Goal: Information Seeking & Learning: Learn about a topic

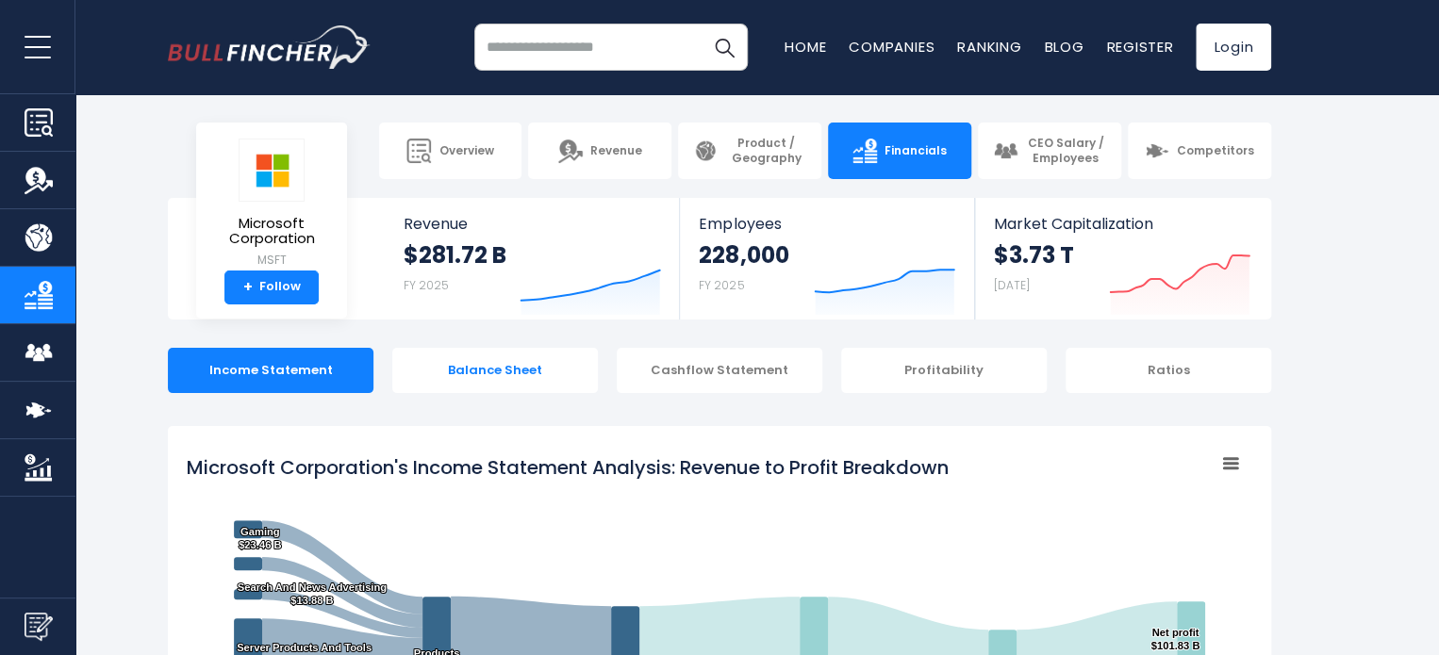
click at [483, 386] on div "Balance Sheet" at bounding box center [495, 370] width 206 height 45
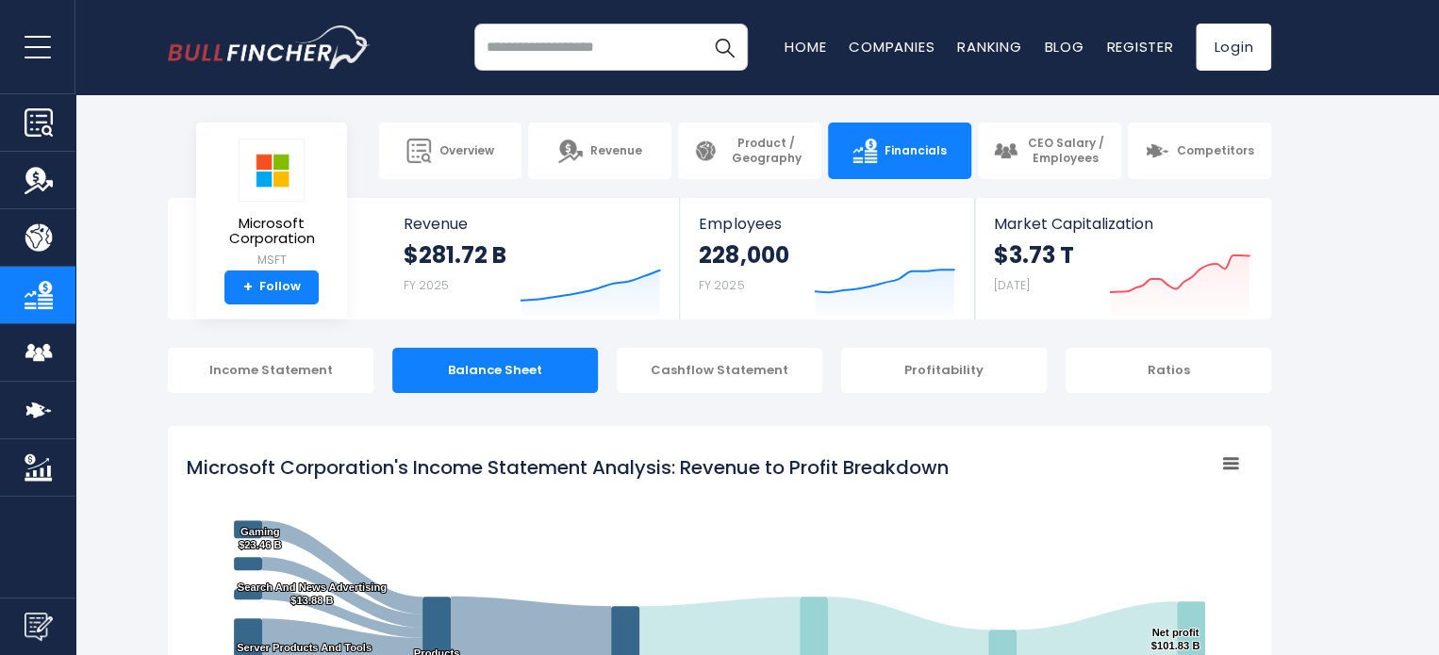
scroll to position [34, 0]
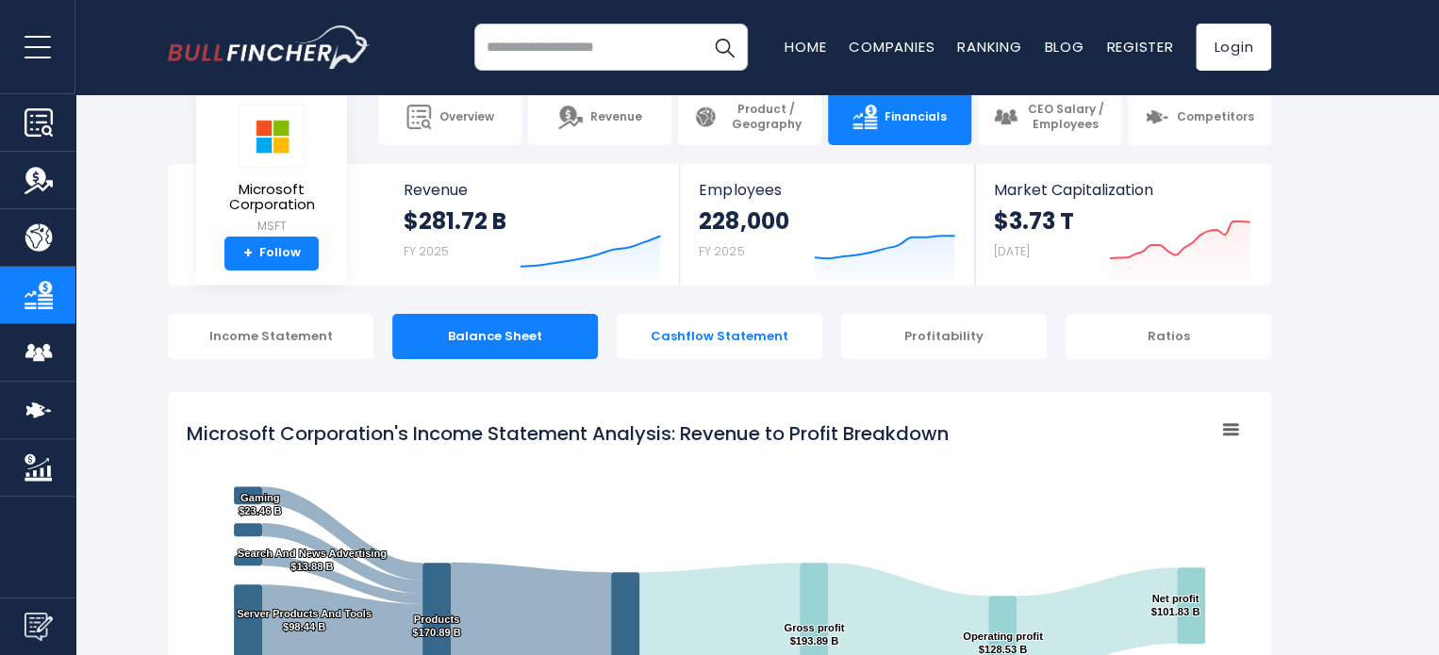
click at [741, 348] on div "Cashflow Statement" at bounding box center [720, 336] width 206 height 45
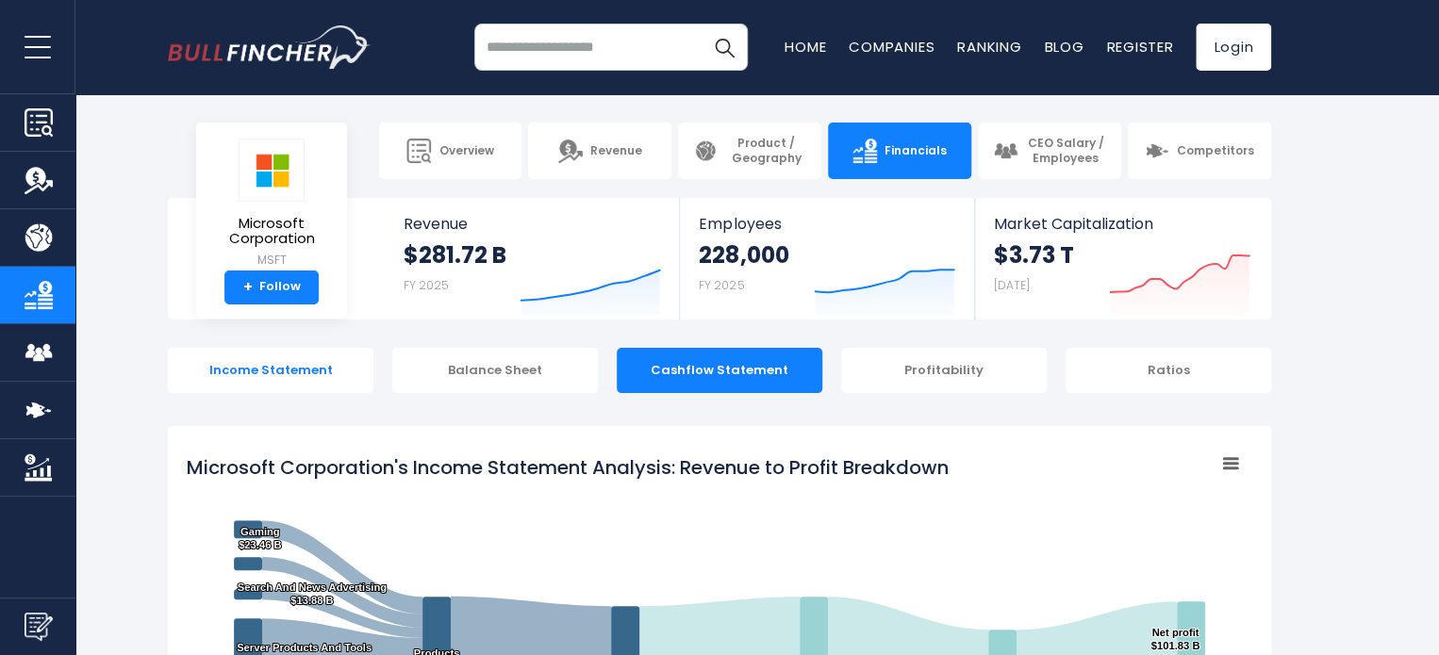
click at [346, 367] on div "Income Statement" at bounding box center [271, 370] width 206 height 45
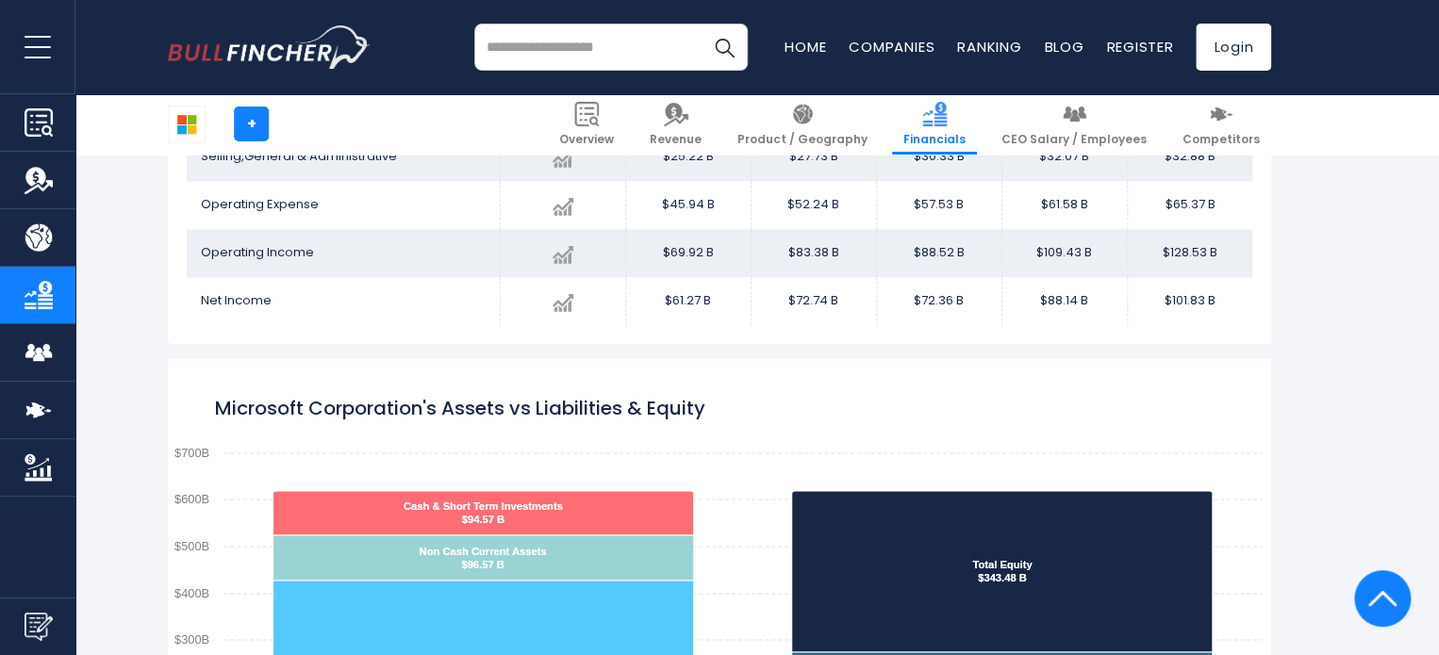
scroll to position [1373, 0]
click at [745, 536] on rect "Microsoft Corporation's Assets vs Liabilities & Equity" at bounding box center [719, 592] width 1103 height 471
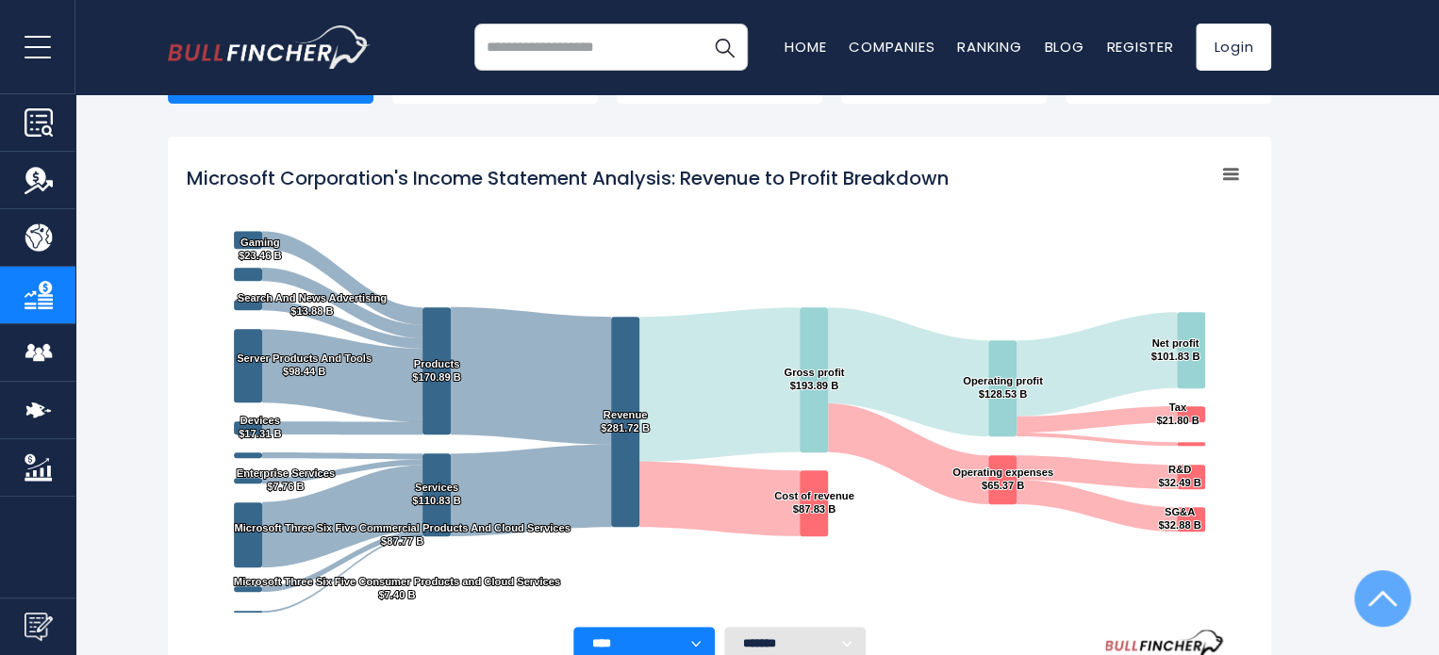
scroll to position [0, 0]
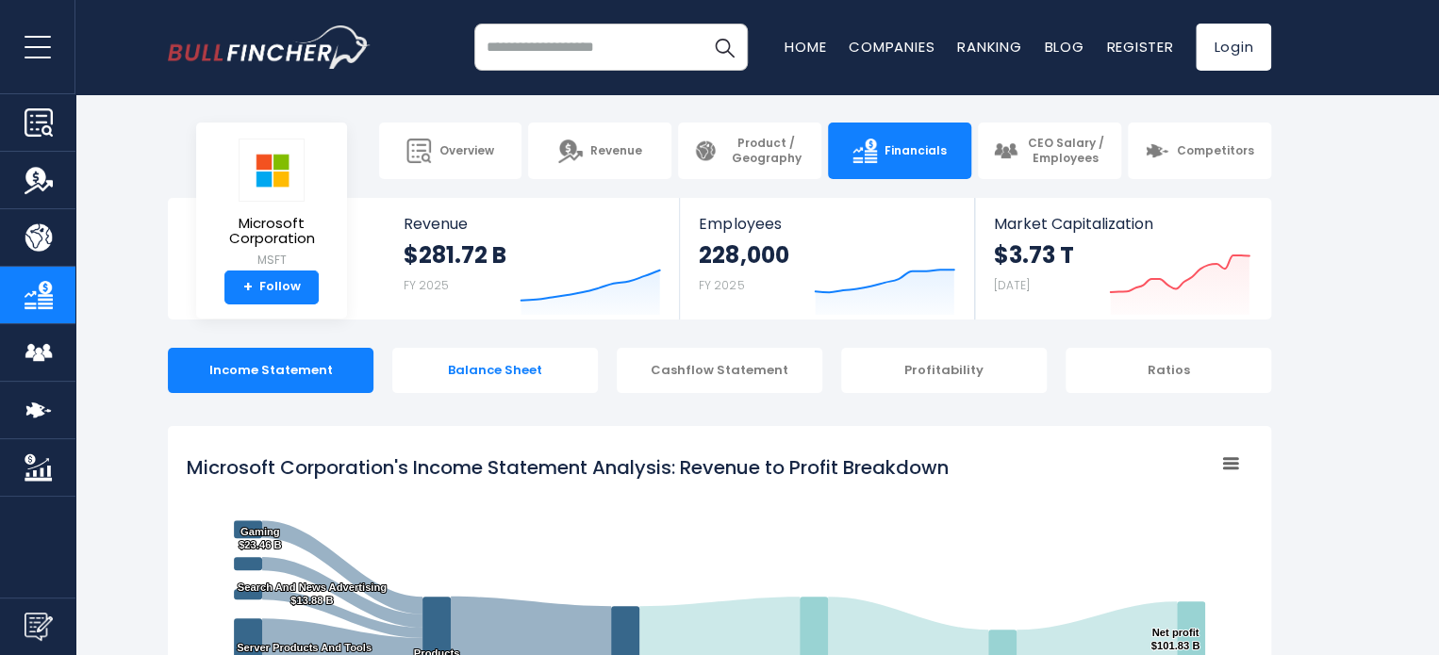
click at [496, 379] on div "Balance Sheet" at bounding box center [495, 370] width 206 height 45
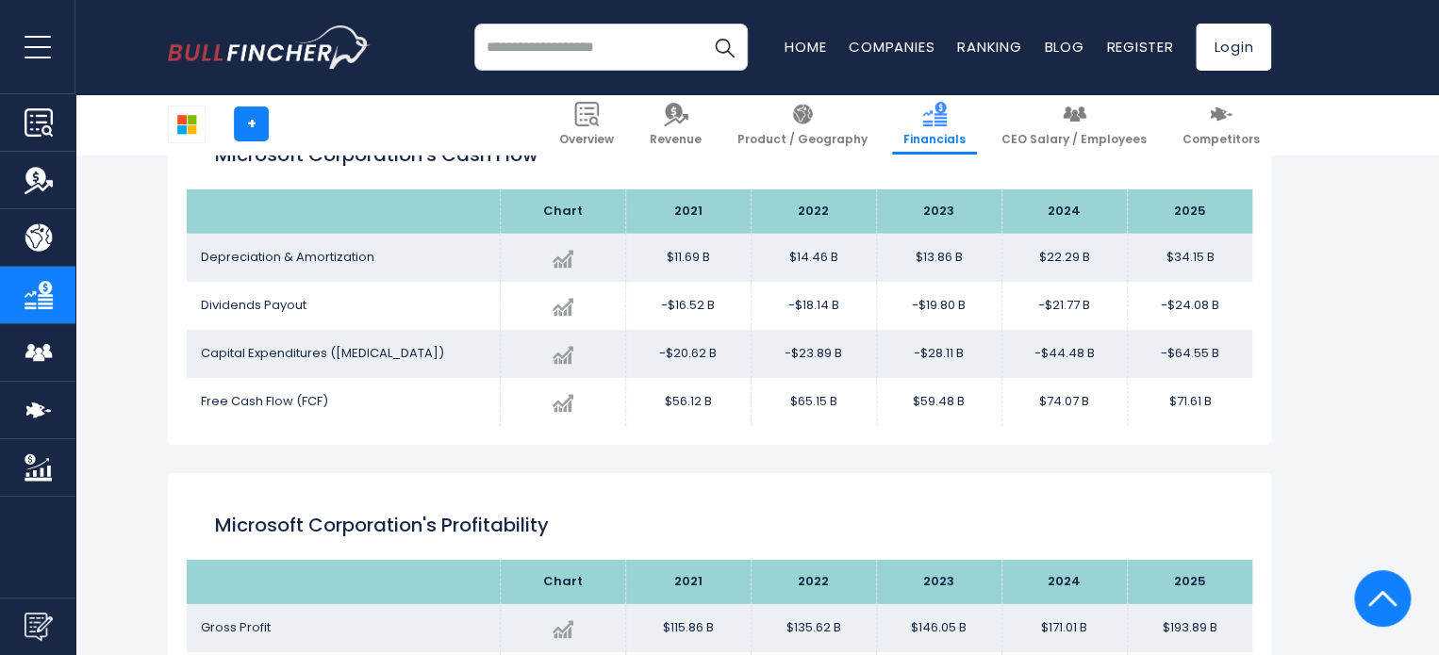
scroll to position [2785, 0]
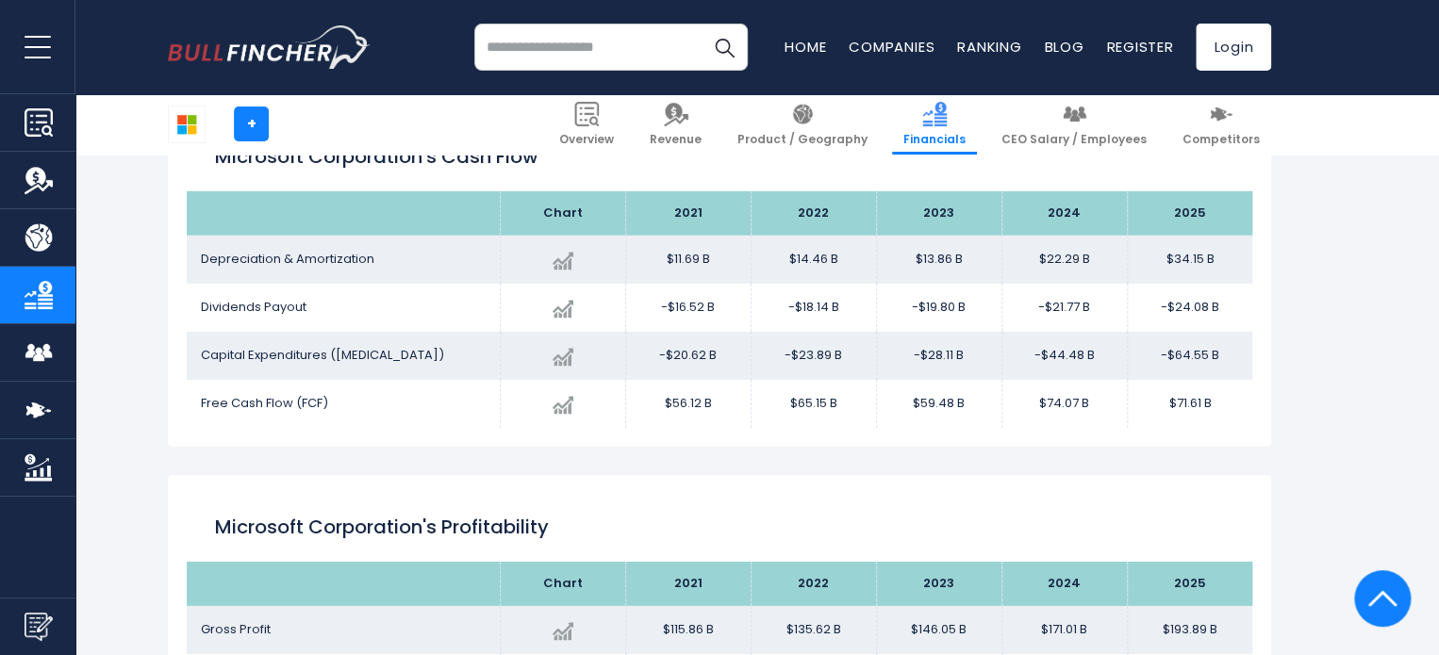
click at [500, 368] on td "Created with Highcharts 12.1.2 $-64.55 B -45.13% 2025 -$20.62B ​ -$20.62B -$23.…" at bounding box center [562, 356] width 125 height 48
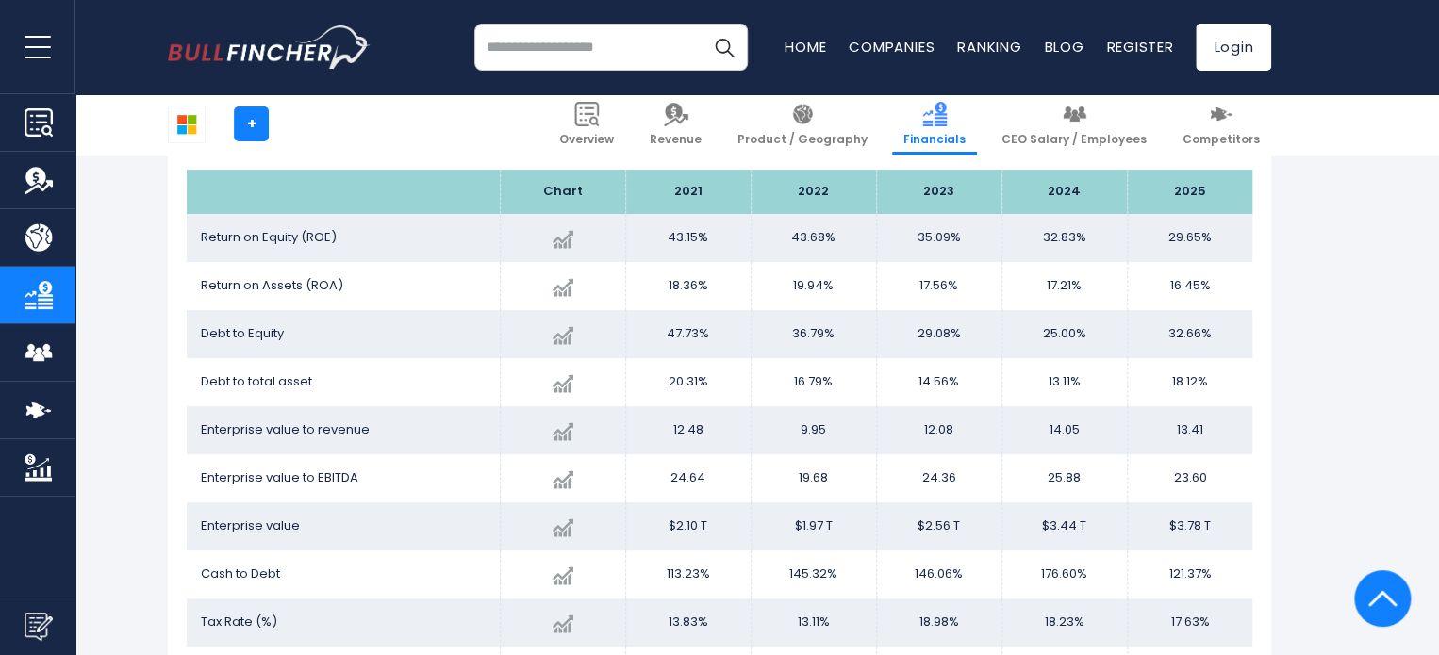
click at [500, 368] on td "Created with Highcharts 12.1.2 18.12% + 38.22% 2025 20.31% ​ 20.31% 16.79% ​ 16…" at bounding box center [562, 382] width 125 height 48
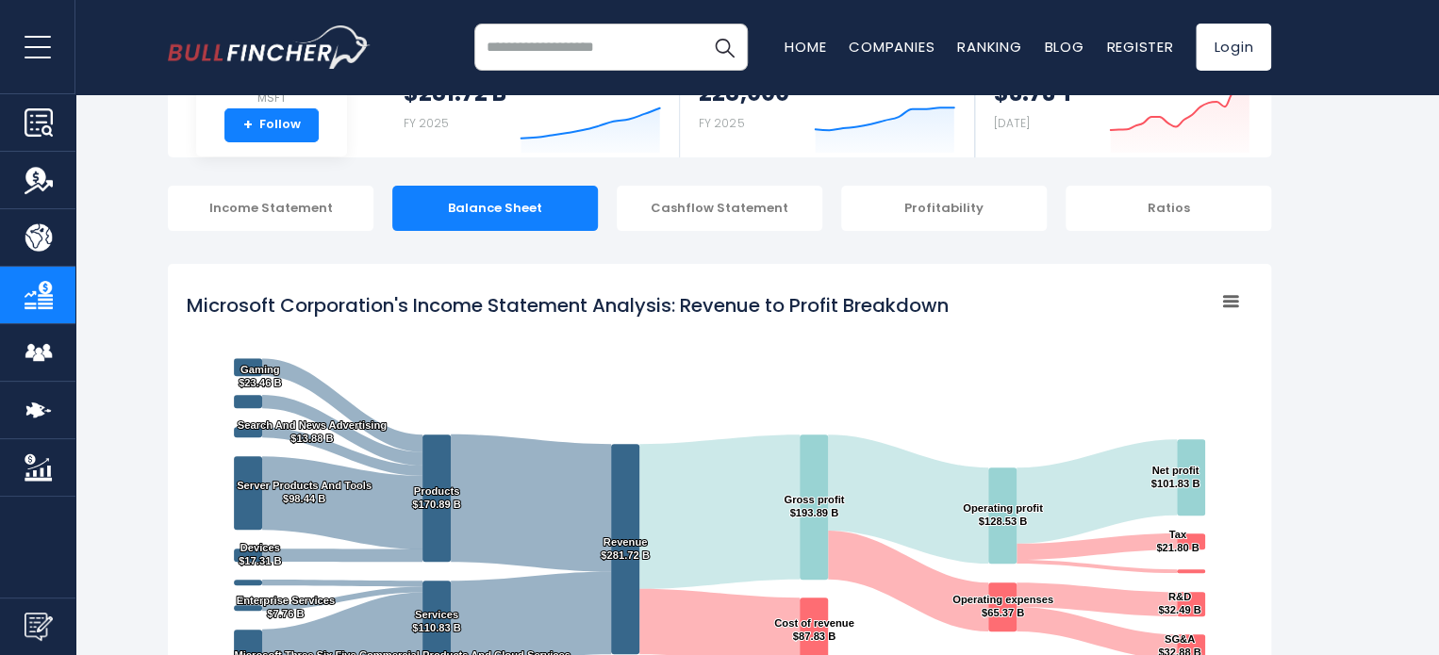
scroll to position [0, 0]
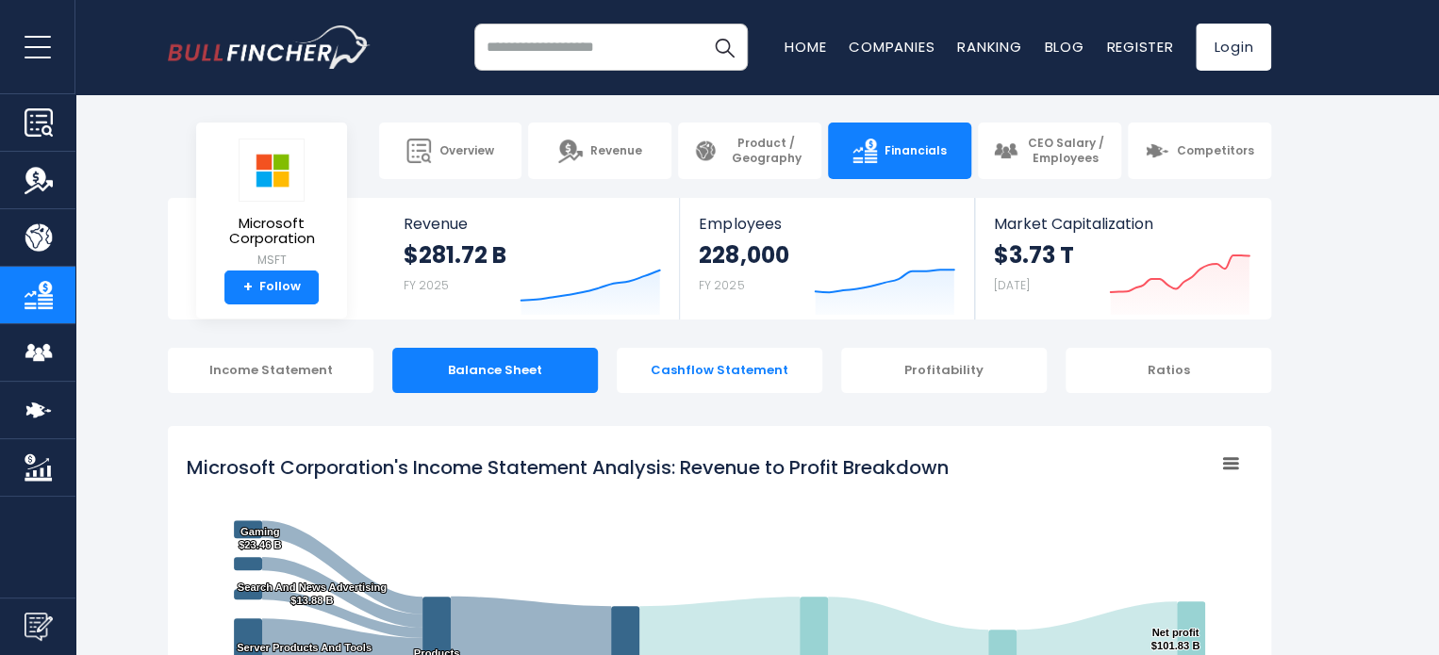
click at [803, 370] on div "Cashflow Statement" at bounding box center [720, 370] width 206 height 45
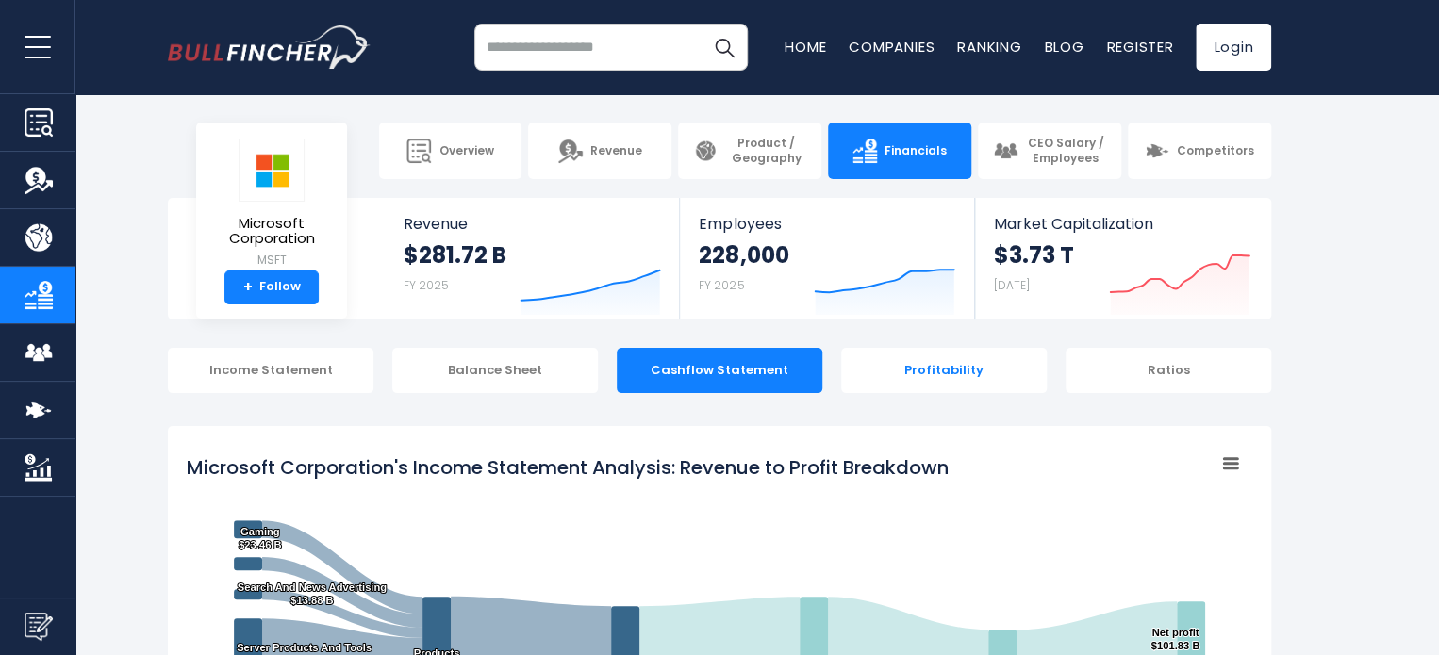
click at [899, 373] on div "Profitability" at bounding box center [944, 370] width 206 height 45
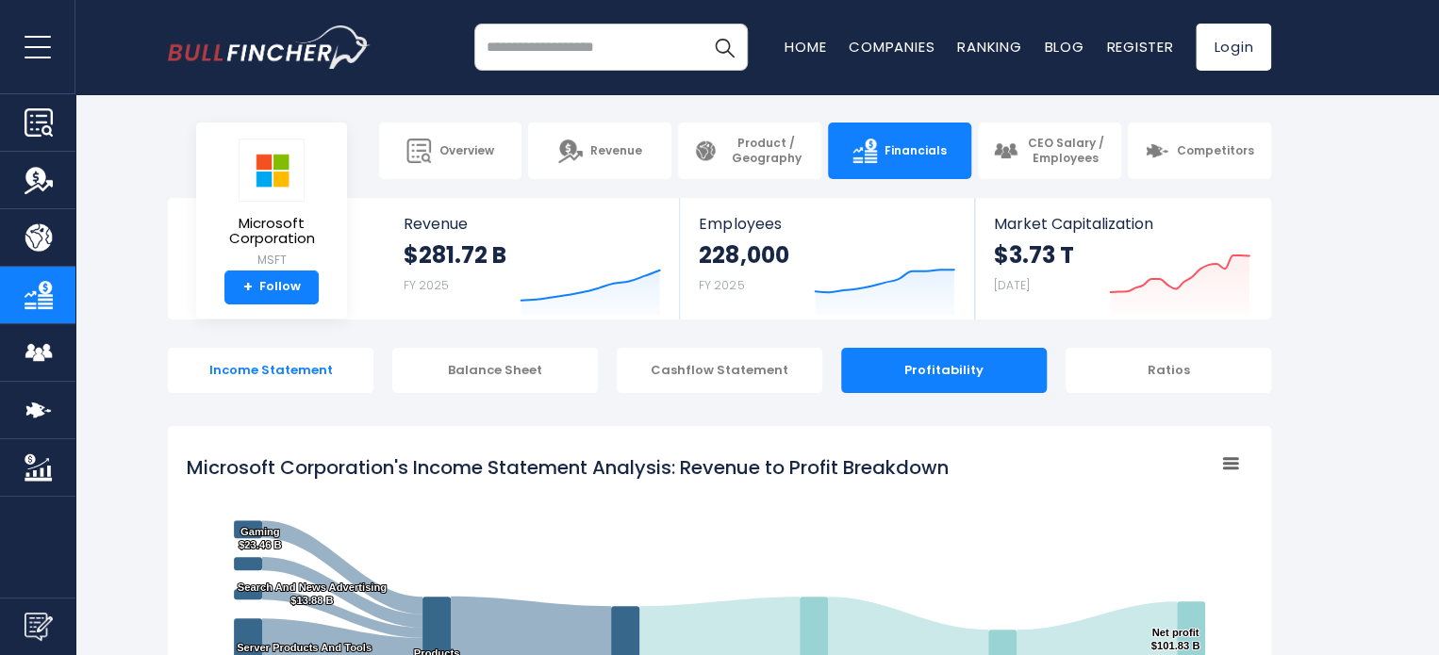
click at [258, 375] on div "Income Statement" at bounding box center [271, 370] width 206 height 45
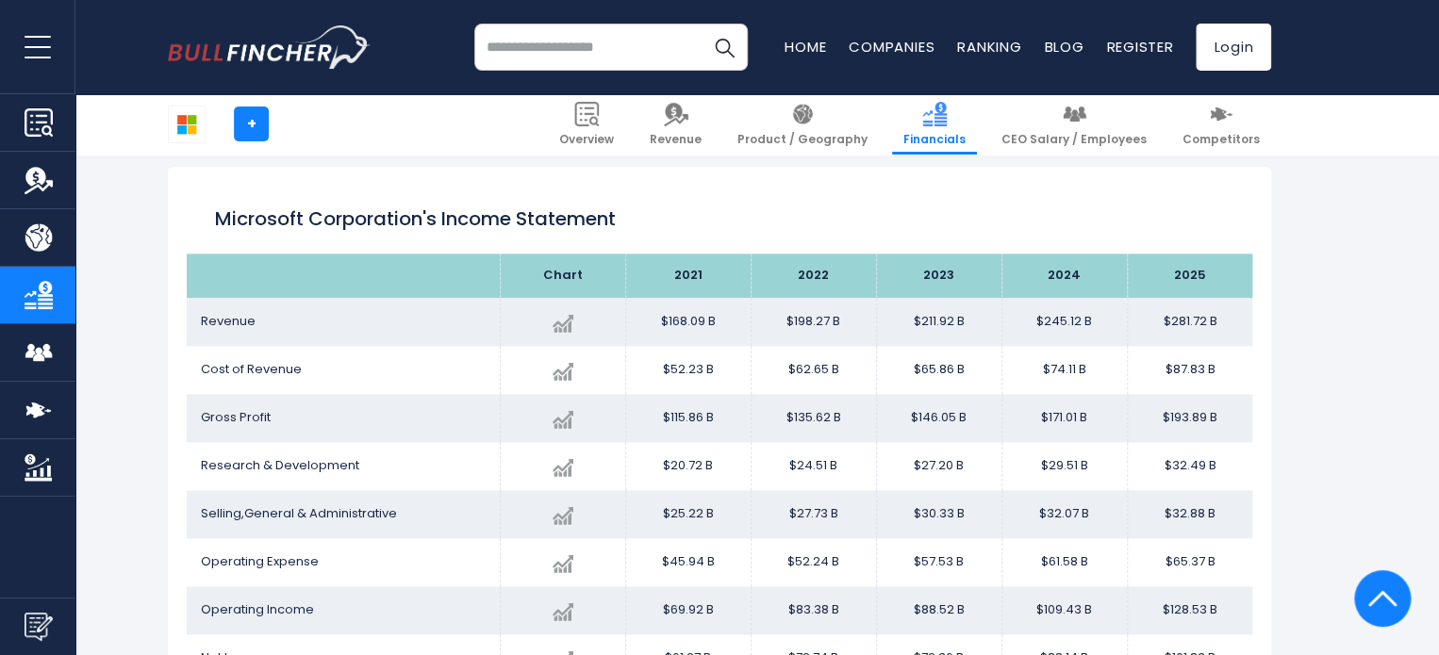
scroll to position [629, 0]
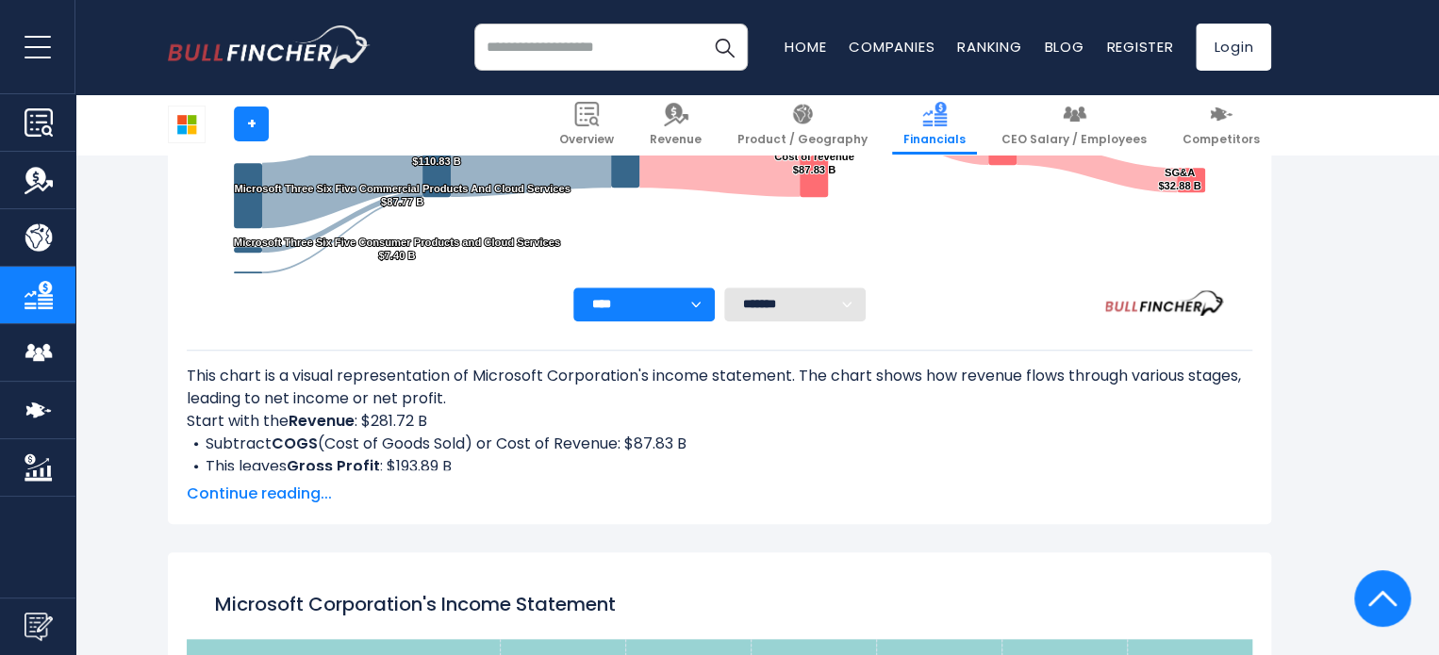
click at [824, 306] on select "******* ** ** ** **" at bounding box center [794, 305] width 141 height 34
click at [1030, 458] on li "This leaves Gross Profit : $193.89 B" at bounding box center [720, 466] width 1066 height 23
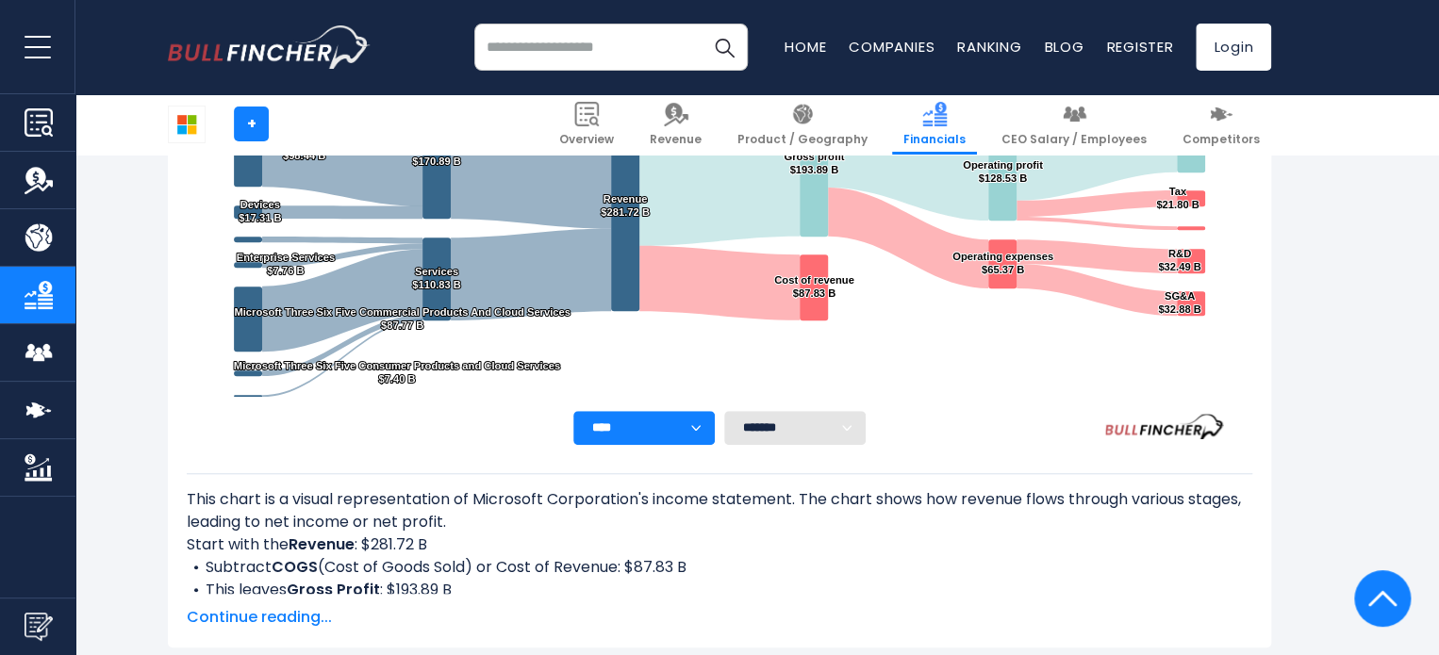
scroll to position [502, 0]
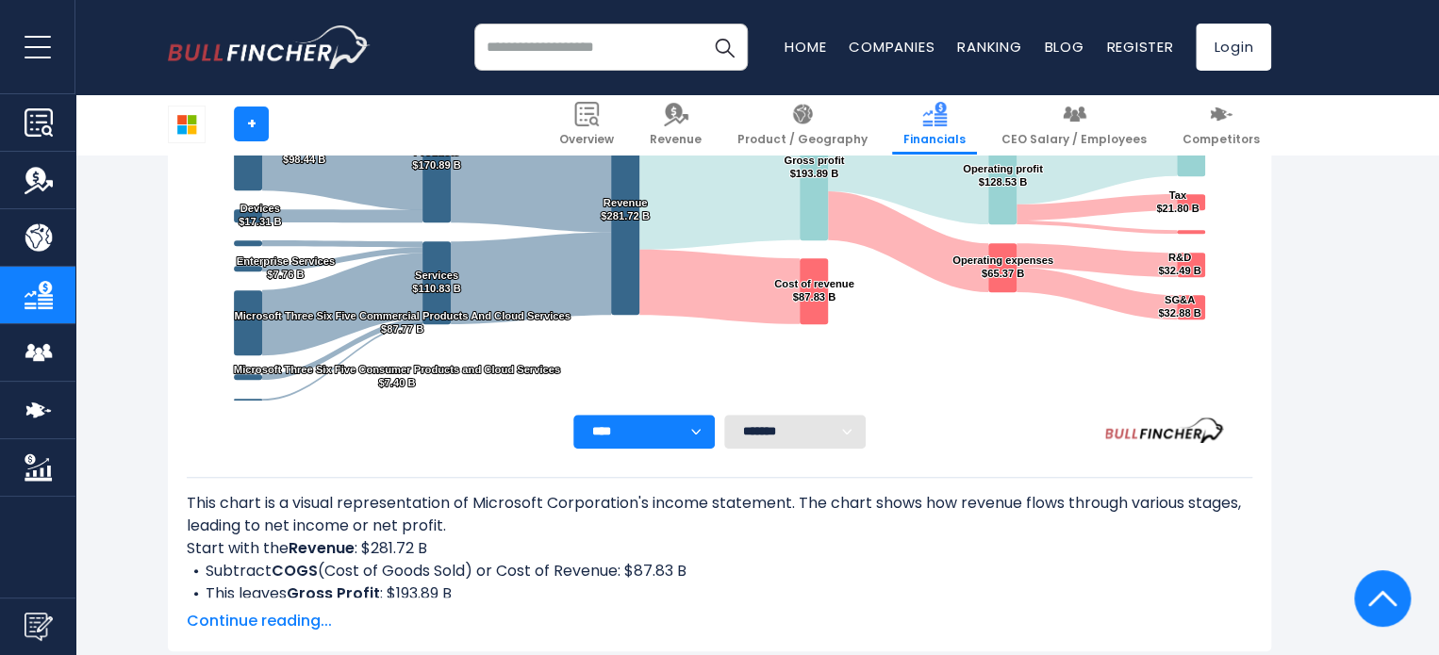
click at [630, 427] on select "**** **** **** **** **** ****" at bounding box center [643, 432] width 141 height 34
click at [970, 511] on div "This chart is a visual representation of Microsoft Corporation's income stateme…" at bounding box center [720, 545] width 1066 height 106
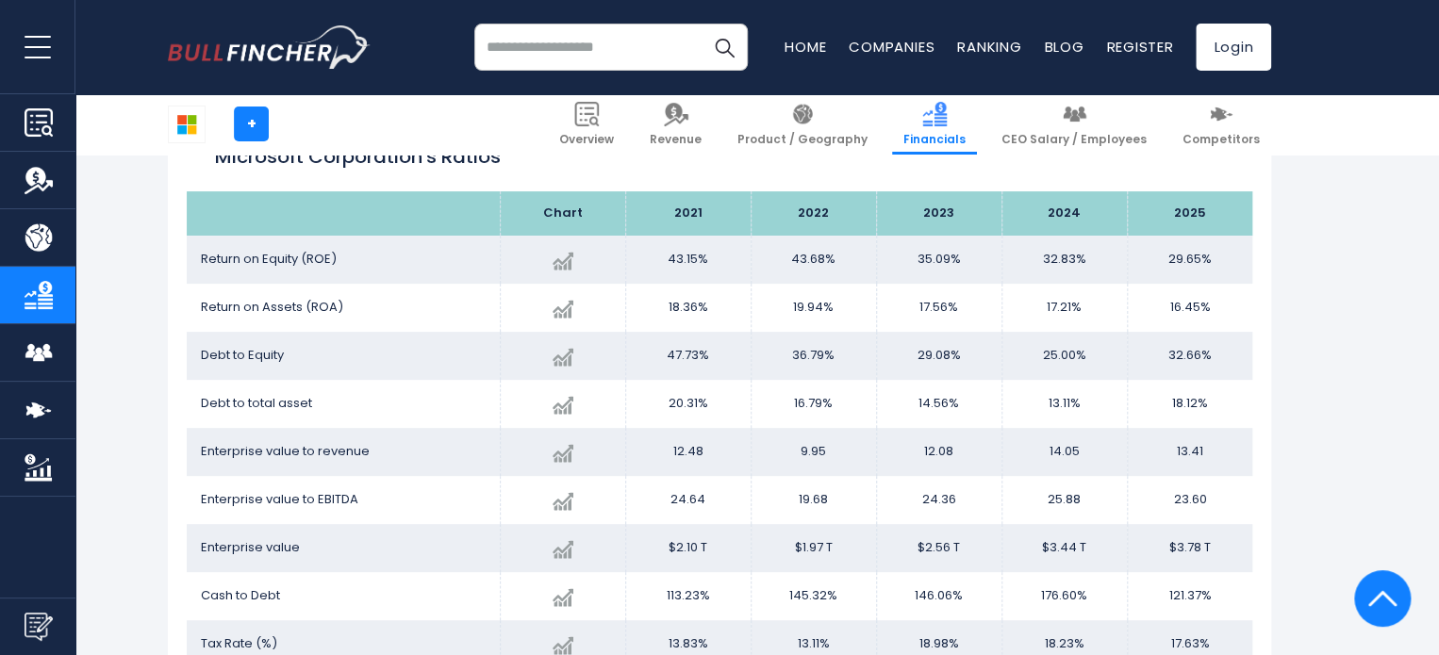
scroll to position [3708, 0]
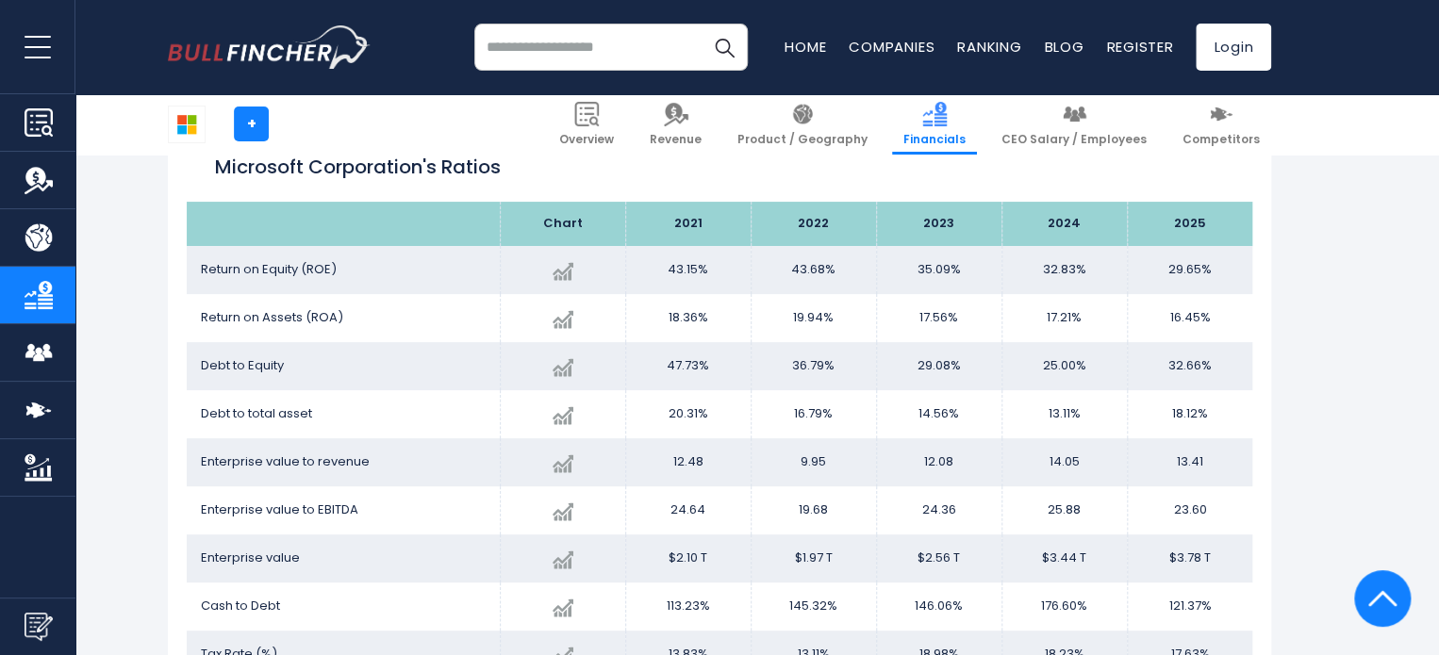
drag, startPoint x: 1040, startPoint y: 263, endPoint x: 1097, endPoint y: 252, distance: 57.7
click at [1097, 252] on td "32.83%" at bounding box center [1063, 270] width 125 height 48
